Goal: Task Accomplishment & Management: Manage account settings

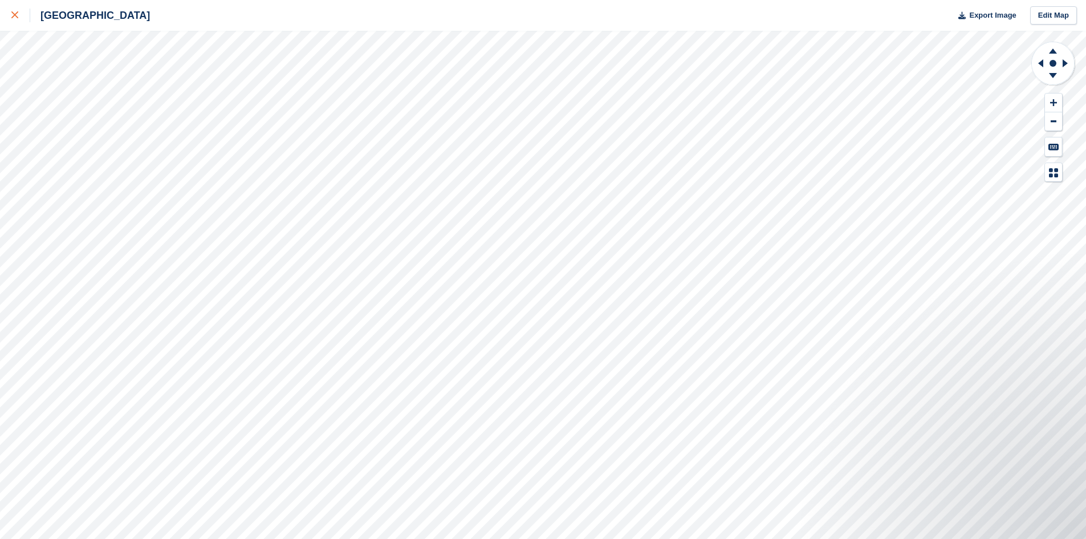
click at [16, 17] on icon at bounding box center [14, 14] width 7 height 7
click at [18, 10] on div at bounding box center [20, 16] width 19 height 14
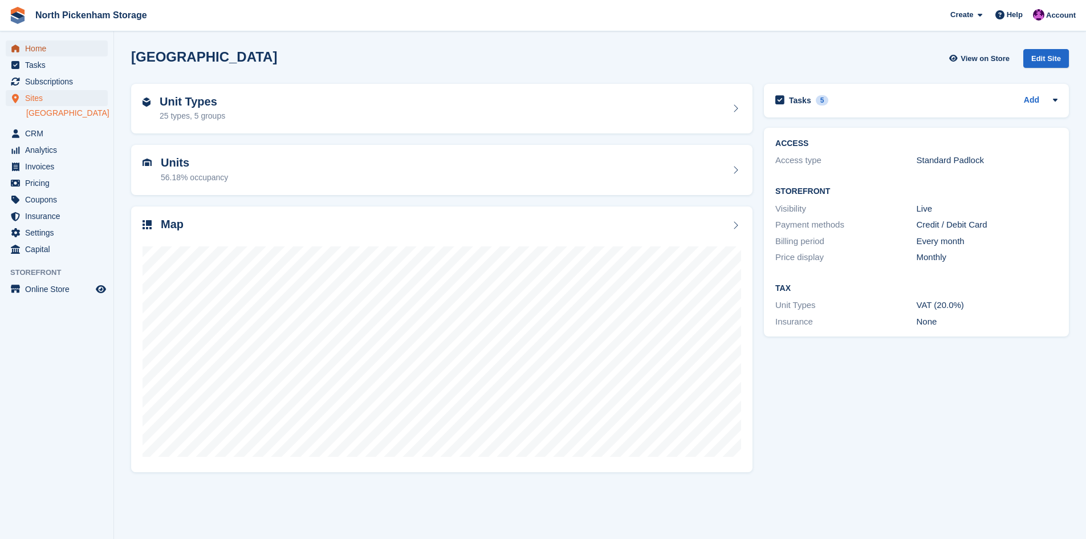
click at [53, 49] on span "Home" at bounding box center [59, 48] width 68 height 16
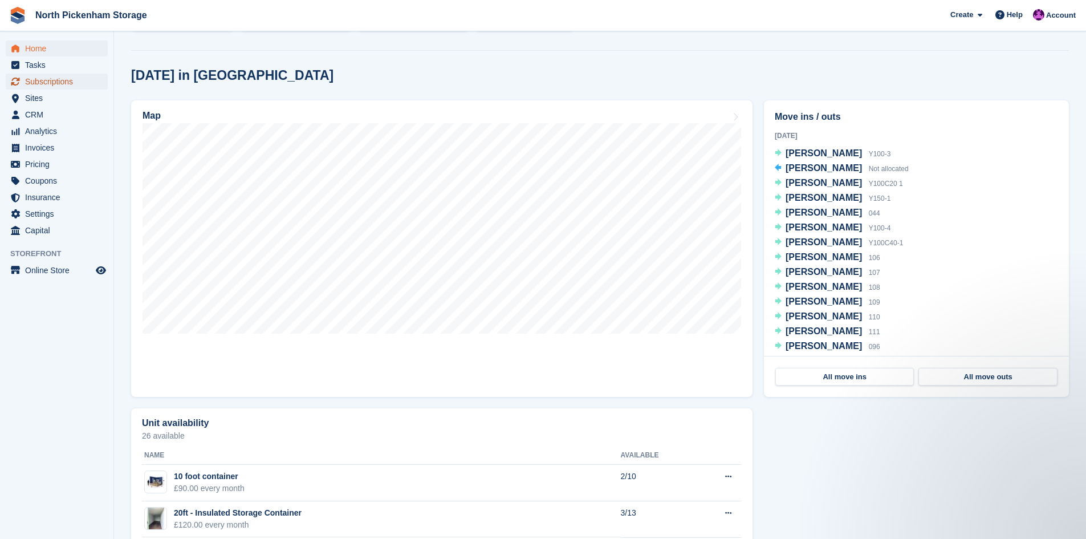
click at [38, 78] on span "Subscriptions" at bounding box center [59, 82] width 68 height 16
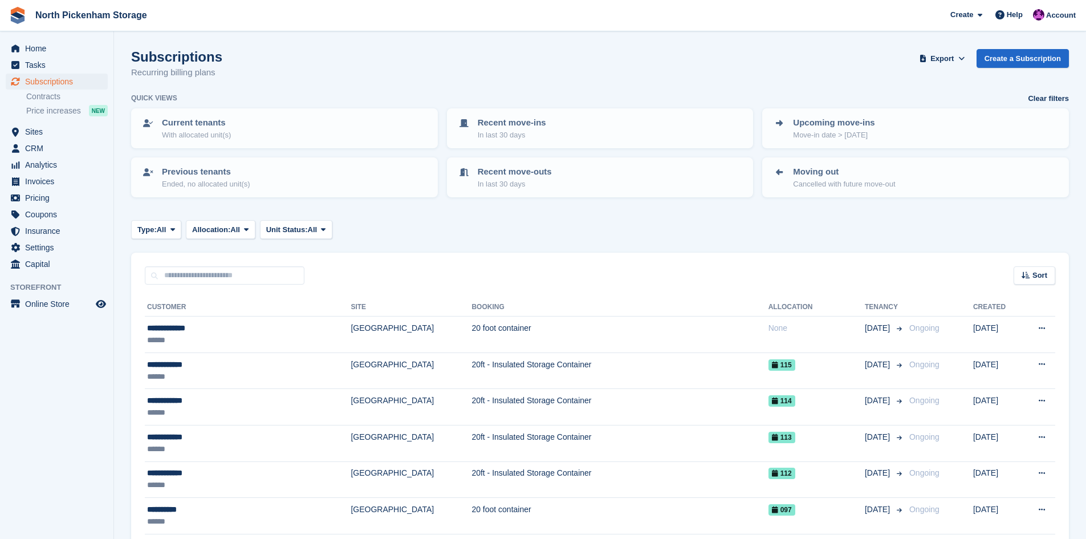
click at [947, 66] on button "Export" at bounding box center [942, 58] width 50 height 19
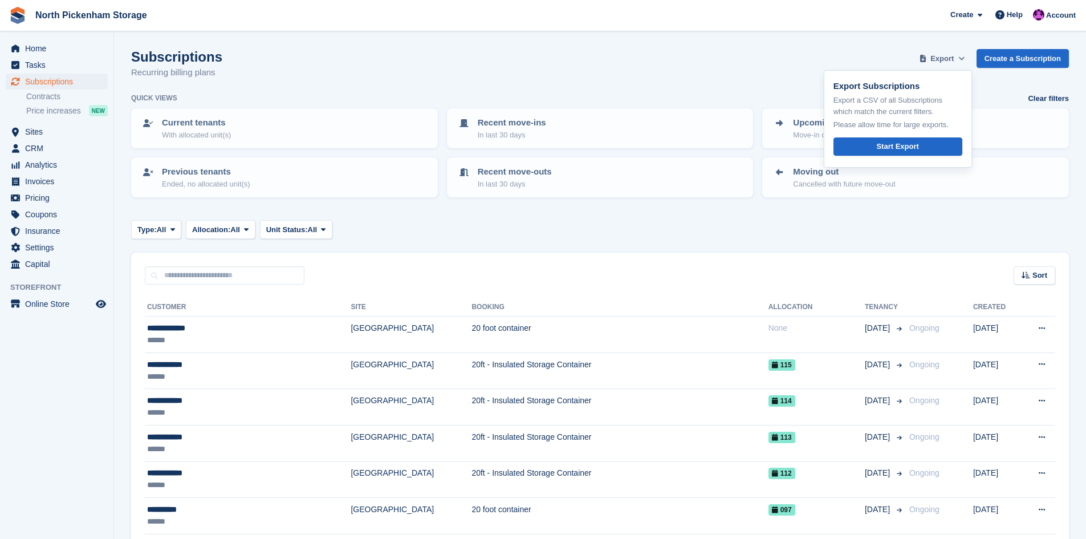
click at [945, 58] on span "Export" at bounding box center [941, 58] width 23 height 11
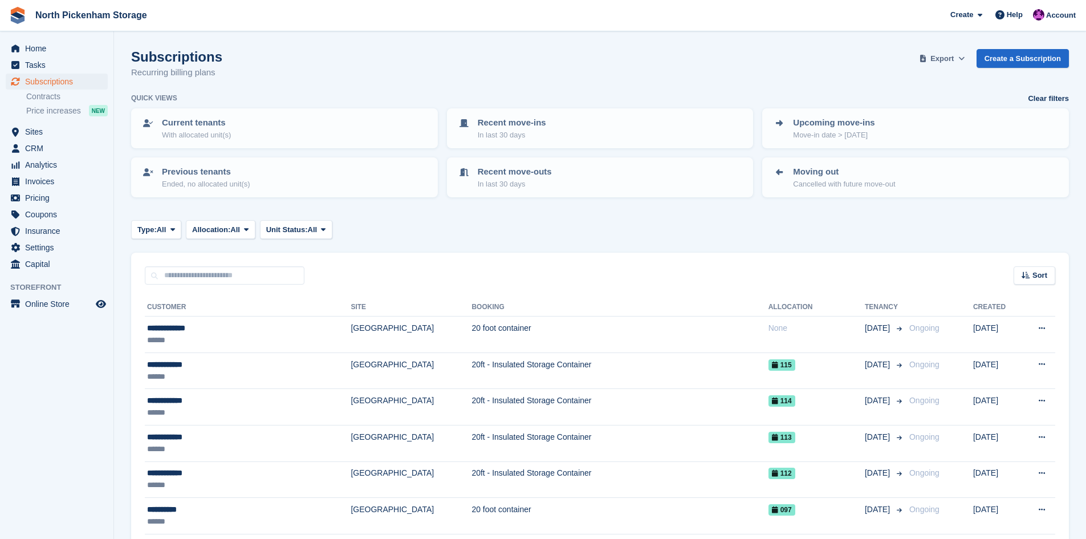
click at [926, 60] on icon at bounding box center [923, 58] width 6 height 7
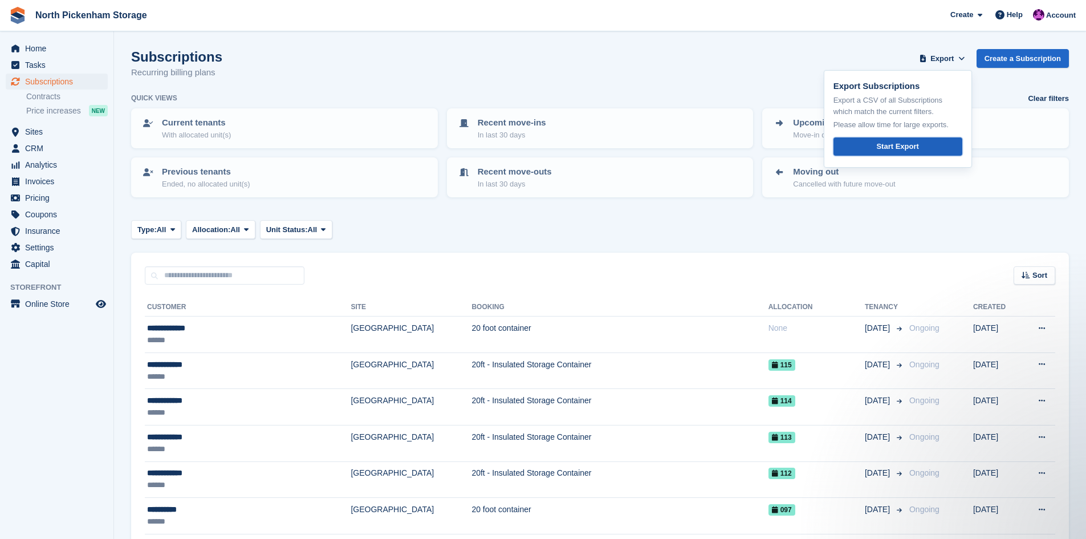
click at [894, 145] on div "Start Export" at bounding box center [897, 146] width 42 height 11
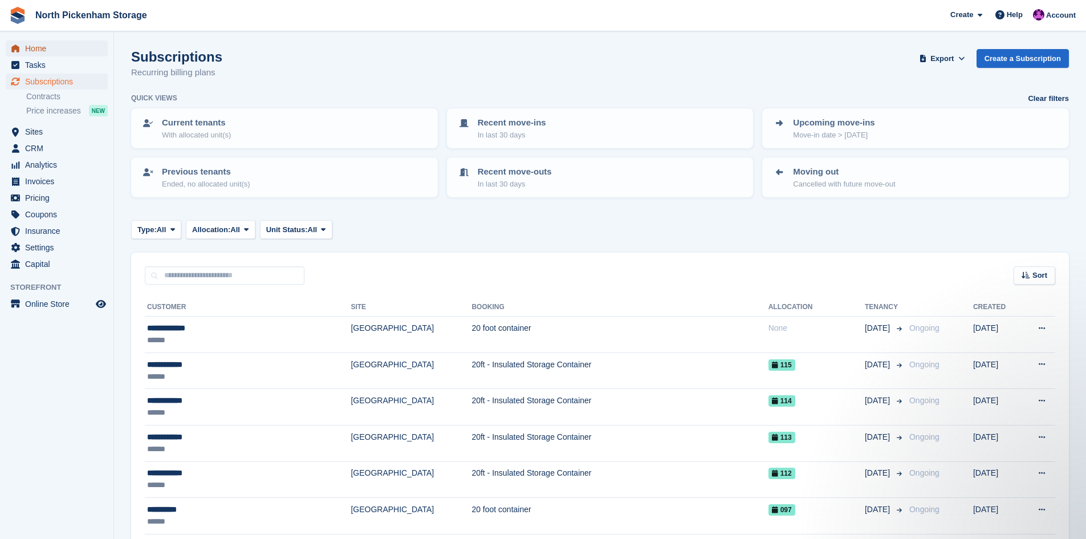
click at [36, 43] on span "Home" at bounding box center [59, 48] width 68 height 16
